Goal: Navigation & Orientation: Find specific page/section

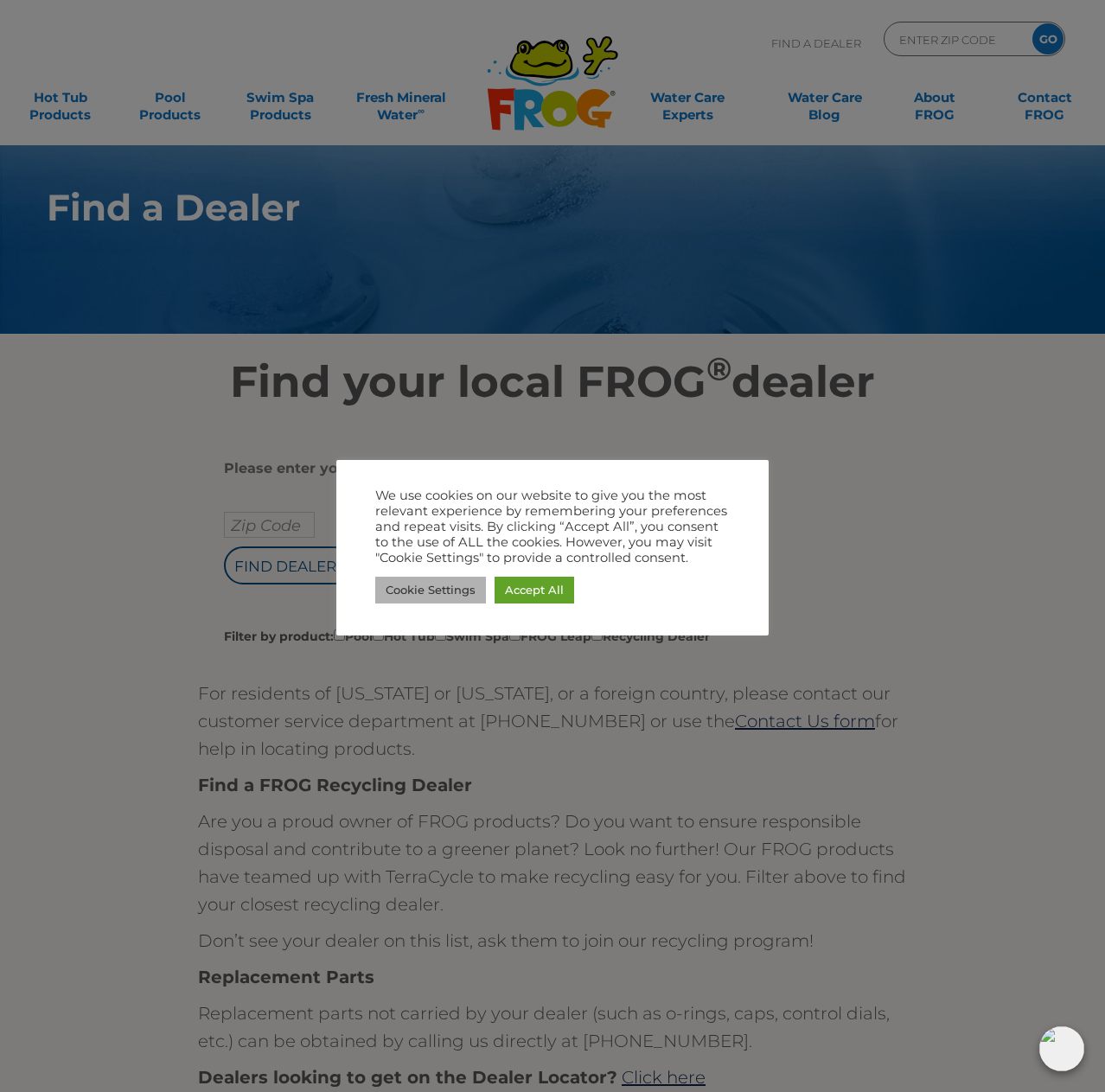
click at [445, 587] on link "Cookie Settings" at bounding box center [430, 590] width 110 height 27
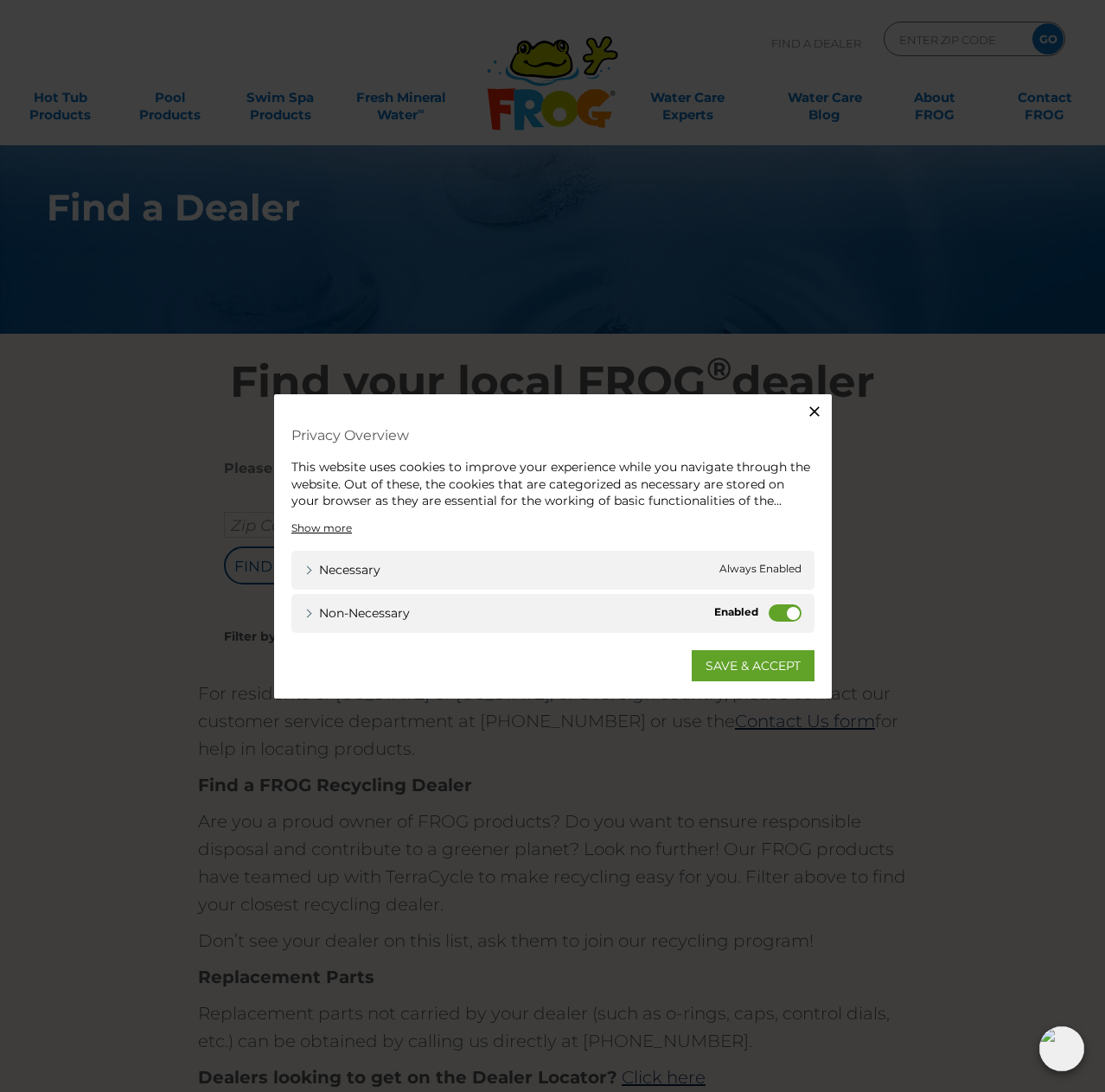
click at [756, 564] on span "Always Enabled" at bounding box center [760, 569] width 82 height 19
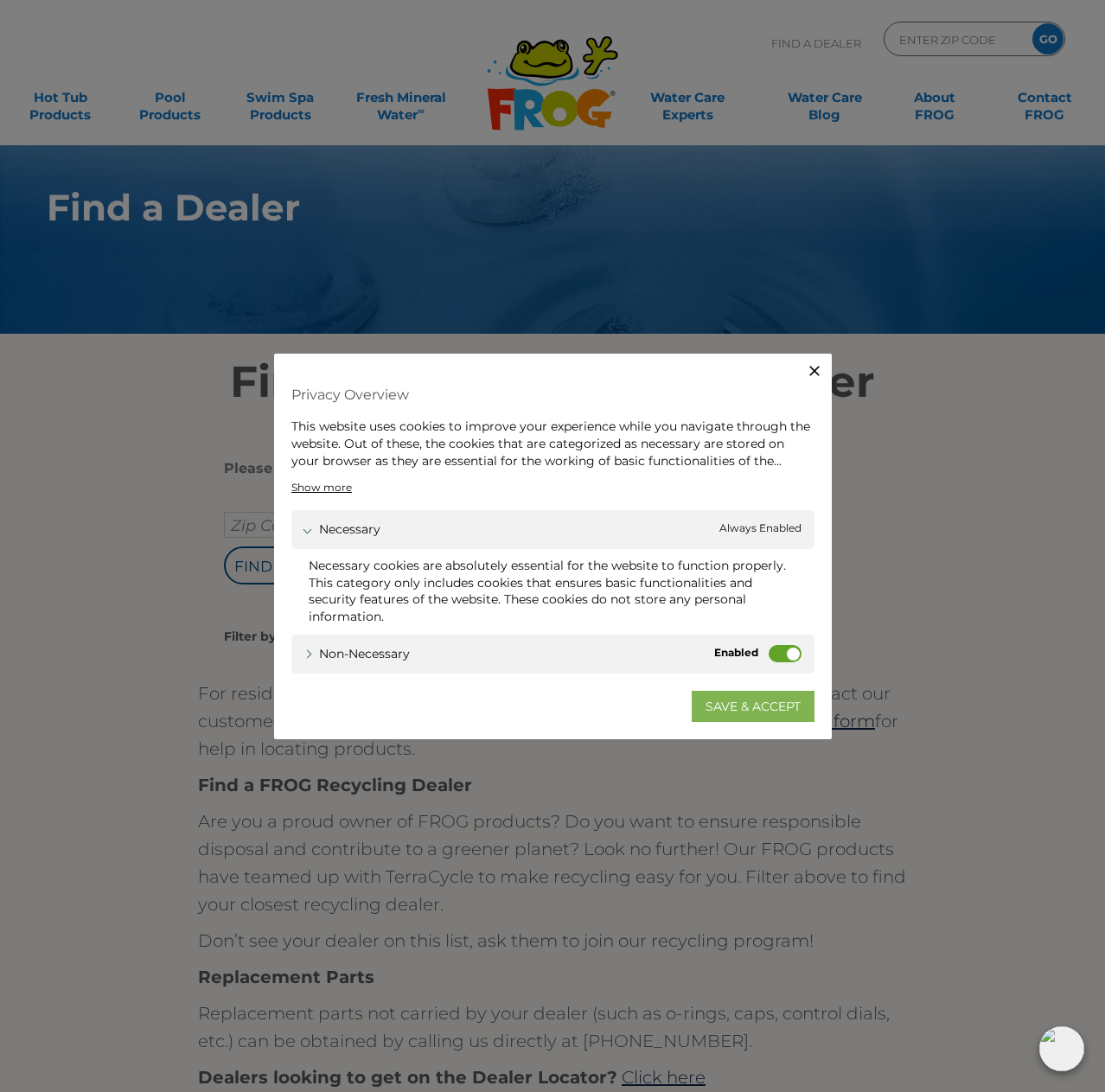
click at [760, 698] on link "SAVE & ACCEPT" at bounding box center [753, 706] width 123 height 32
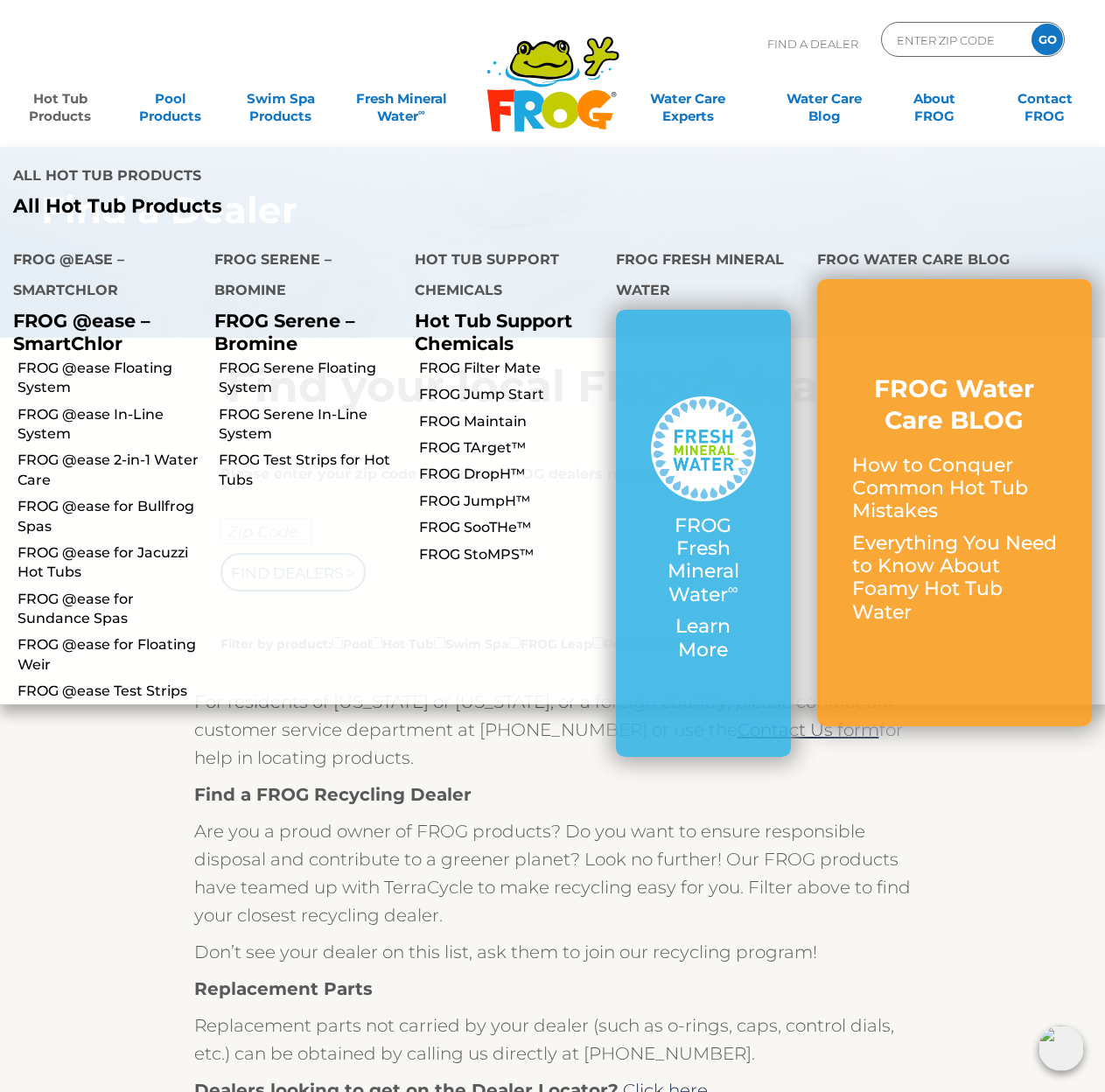
click at [70, 99] on link "Hot Tub Products" at bounding box center [60, 99] width 86 height 35
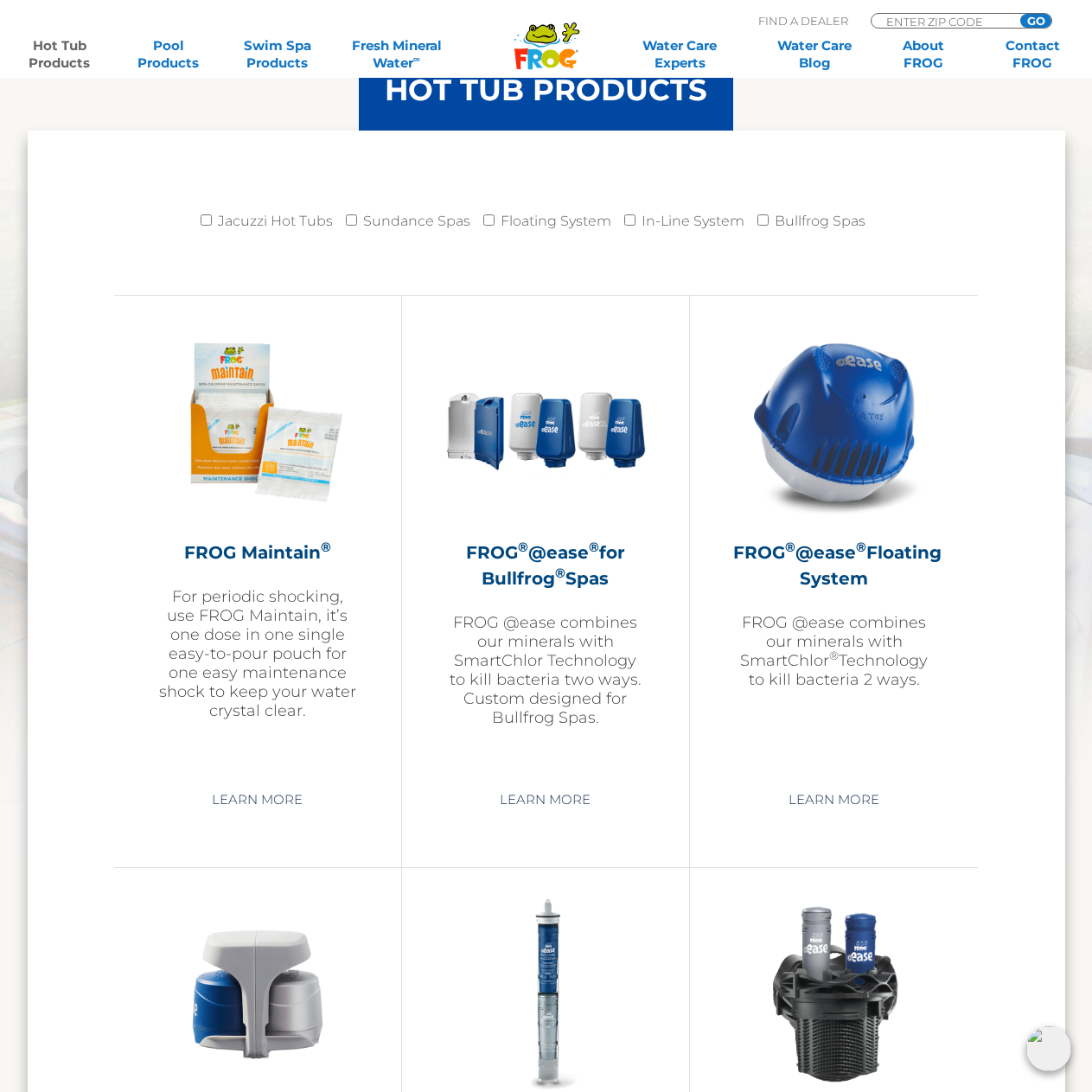
scroll to position [2306, 0]
